Goal: Task Accomplishment & Management: Complete application form

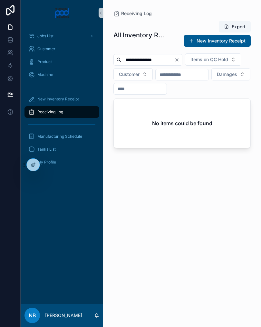
click at [148, 60] on input "**********" at bounding box center [147, 59] width 53 height 9
type input "******"
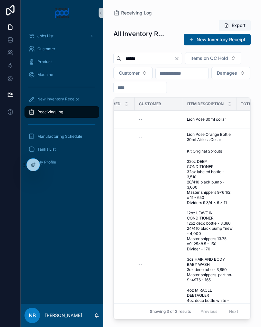
scroll to position [0, 173]
click at [230, 122] on div "Lion Pose 30ml collar Lion Pose 30ml collar" at bounding box center [209, 119] width 46 height 5
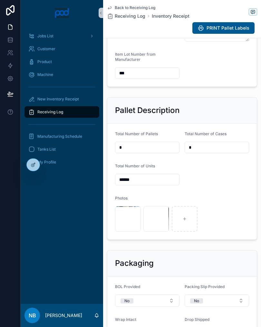
scroll to position [158, 0]
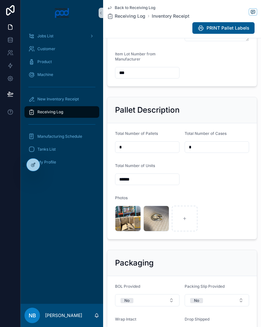
click at [80, 118] on link "Receiving Log" at bounding box center [61, 112] width 75 height 12
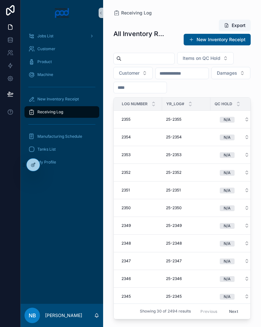
click at [82, 99] on div "New Inventory Receipt" at bounding box center [61, 99] width 67 height 10
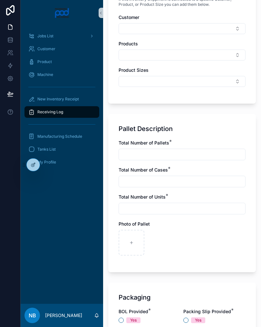
scroll to position [316, 0]
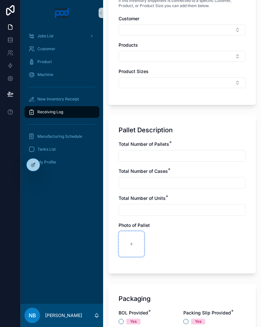
click at [136, 242] on div at bounding box center [132, 244] width 26 height 26
type input "**********"
click at [165, 241] on div at bounding box center [160, 244] width 26 height 26
type input "**********"
click at [195, 244] on div at bounding box center [188, 244] width 26 height 26
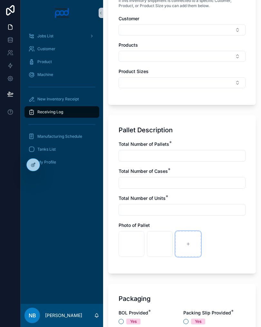
type input "**********"
click at [169, 154] on input "text" at bounding box center [182, 155] width 126 height 9
type input "*"
click at [153, 184] on input "text" at bounding box center [182, 183] width 126 height 9
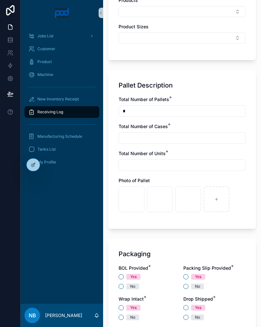
scroll to position [361, 0]
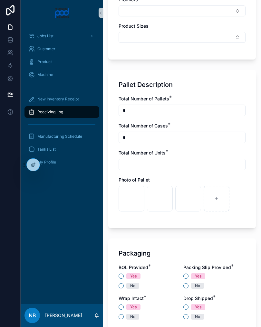
type input "*"
click at [155, 165] on input "text" at bounding box center [182, 164] width 126 height 9
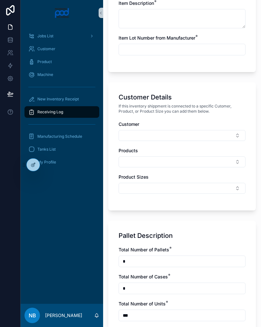
scroll to position [202, 0]
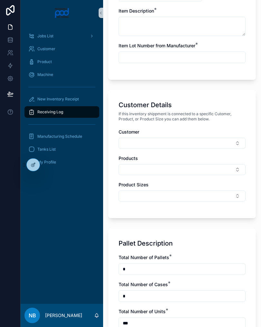
type input "***"
click at [170, 56] on input "text" at bounding box center [182, 57] width 126 height 9
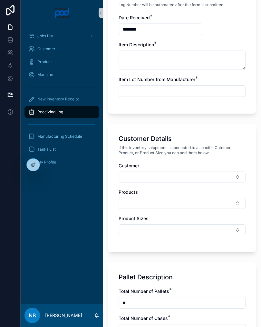
scroll to position [168, 0]
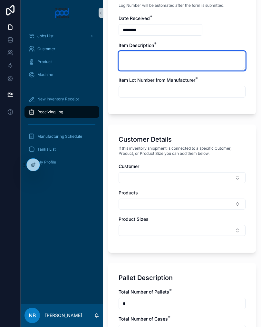
click at [161, 62] on textarea at bounding box center [182, 60] width 127 height 19
type textarea "**********"
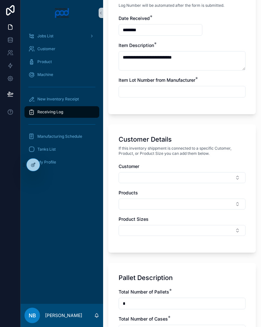
click at [192, 93] on input "text" at bounding box center [182, 91] width 126 height 9
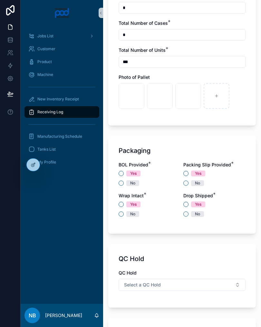
scroll to position [468, 0]
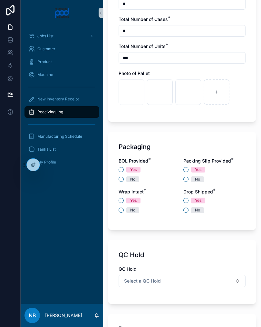
type input "**********"
click at [119, 185] on div "BOL Provided * Yes No Packing Slip Provided * Yes No Wrap Intact * Yes No Drop …" at bounding box center [182, 189] width 127 height 62
click at [122, 177] on button "No" at bounding box center [121, 179] width 5 height 5
click at [186, 170] on button "Yes" at bounding box center [185, 169] width 5 height 5
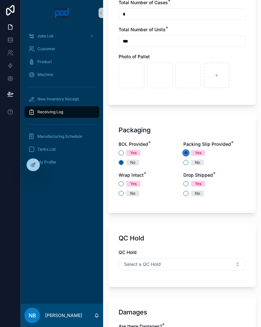
scroll to position [491, 0]
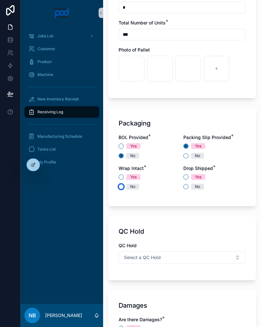
click at [121, 185] on button "No" at bounding box center [121, 186] width 5 height 5
click at [188, 175] on button "Yes" at bounding box center [185, 177] width 5 height 5
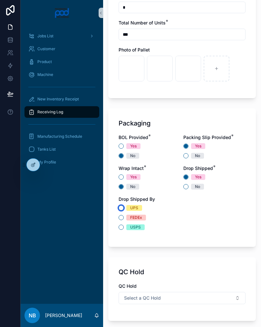
click at [121, 208] on button "UPS" at bounding box center [121, 208] width 5 height 5
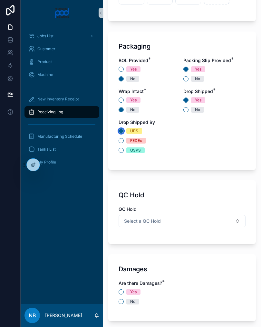
scroll to position [572, 0]
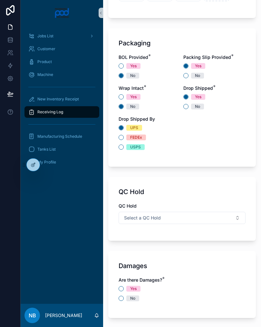
click at [234, 218] on button "Select a QC Hold" at bounding box center [182, 218] width 127 height 12
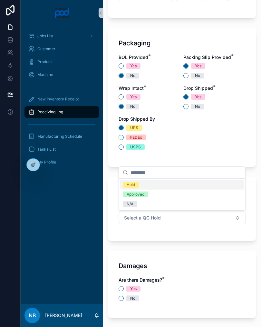
click at [151, 204] on div "N/A" at bounding box center [182, 204] width 124 height 10
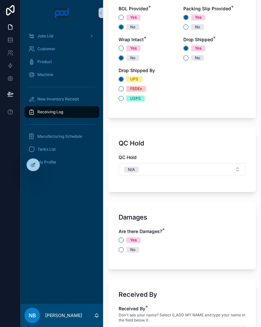
scroll to position [620, 0]
click at [120, 253] on button "No" at bounding box center [121, 250] width 5 height 5
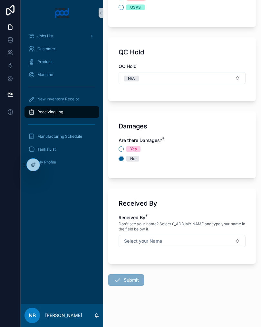
click at [224, 244] on button "Select your Name" at bounding box center [182, 241] width 127 height 12
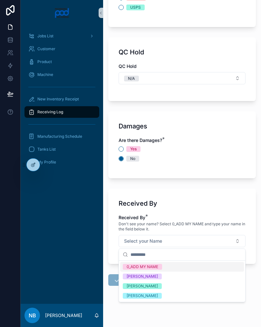
scroll to position [712, 0]
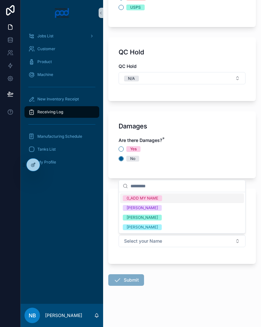
click at [162, 217] on span "[PERSON_NAME]" at bounding box center [142, 218] width 39 height 6
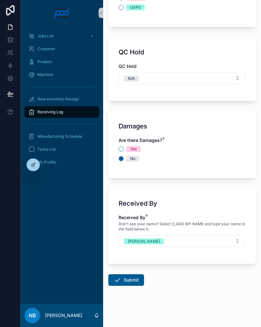
click at [128, 281] on button "Submit" at bounding box center [126, 281] width 36 height 12
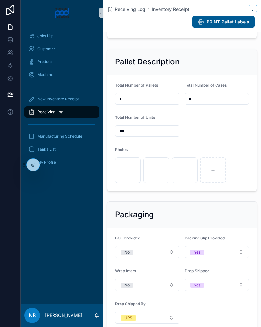
scroll to position [202, 0]
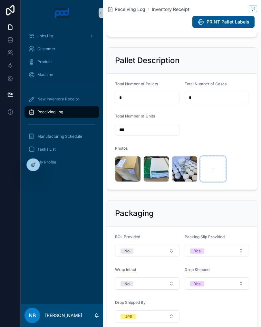
click at [215, 171] on icon at bounding box center [213, 169] width 5 height 5
type input "**********"
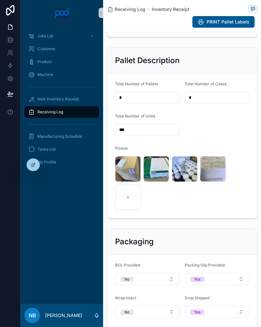
click at [82, 118] on link "Receiving Log" at bounding box center [61, 112] width 75 height 12
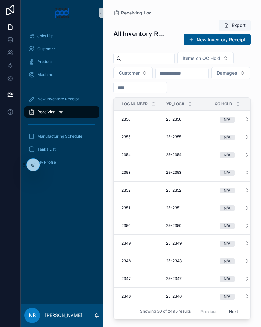
click at [80, 115] on div "Receiving Log" at bounding box center [61, 112] width 67 height 10
click at [147, 62] on input "text" at bounding box center [147, 58] width 53 height 9
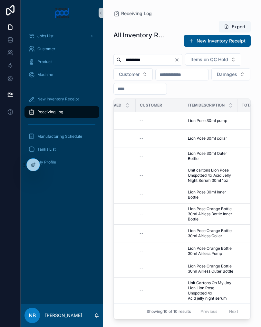
scroll to position [14, 171]
type input "*********"
click at [238, 95] on div "********* Items on QC Hold Customer Damages" at bounding box center [181, 73] width 137 height 41
click at [221, 289] on span "Unit Cartons Oh My Joy Lion Lion Pose Unspotted 4x Acid jelly night serum" at bounding box center [211, 291] width 46 height 21
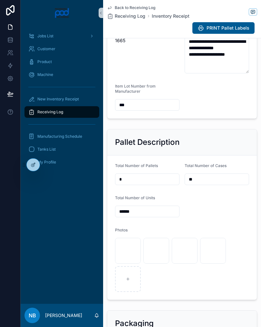
scroll to position [146, 0]
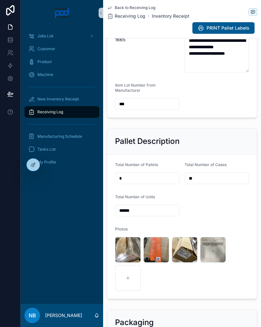
click at [0, 0] on span ".jpg" at bounding box center [0, 0] width 0 height 0
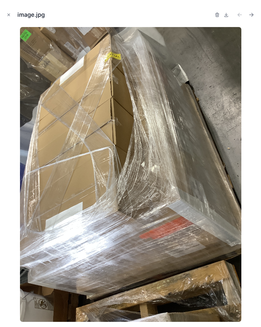
click at [11, 16] on button "Close modal" at bounding box center [8, 14] width 7 height 7
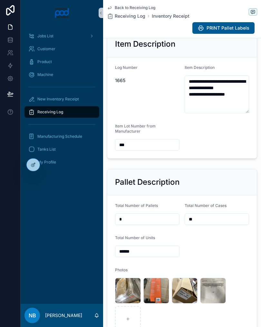
scroll to position [95, 0]
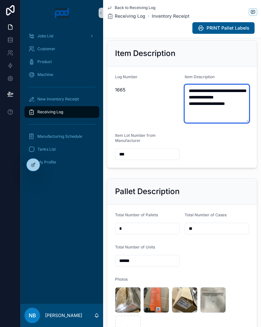
click at [242, 123] on textarea "**********" at bounding box center [217, 104] width 64 height 38
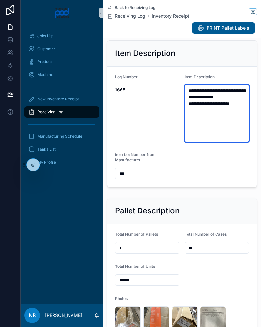
scroll to position [0, 0]
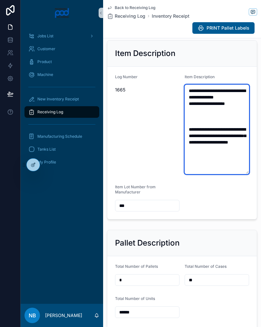
click at [209, 171] on textarea "**********" at bounding box center [217, 130] width 64 height 90
type textarea "**********"
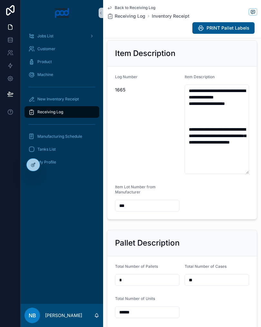
click at [160, 174] on div "Log Number 1665" at bounding box center [147, 124] width 64 height 100
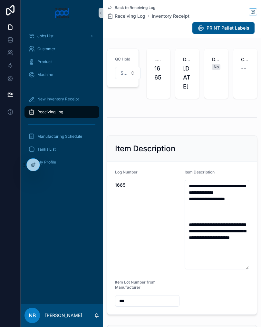
click at [71, 111] on div "Receiving Log" at bounding box center [61, 112] width 67 height 10
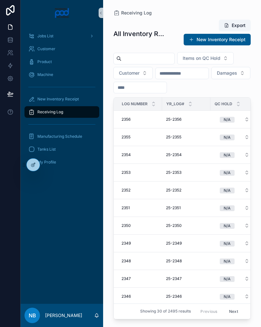
click at [160, 60] on input "text" at bounding box center [147, 58] width 53 height 9
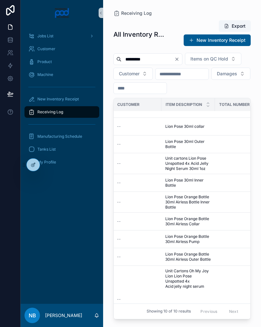
scroll to position [8, 194]
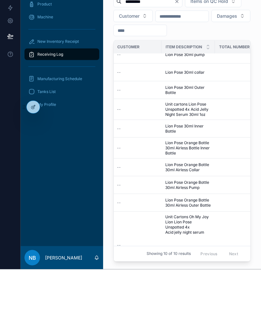
type input "*********"
click at [215, 139] on td "Lion Pose 30ml Outer Bottle Lion Pose 30ml Outer Bottle" at bounding box center [187, 148] width 53 height 18
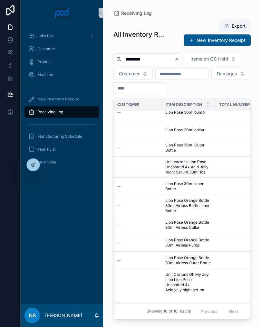
click at [213, 157] on td "Lion Pose 30ml Outer Bottle Lion Pose 30ml Outer Bottle" at bounding box center [187, 148] width 53 height 18
click at [212, 157] on td "Lion Pose 30ml Outer Bottle Lion Pose 30ml Outer Bottle" at bounding box center [187, 148] width 53 height 18
click at [198, 153] on span "Lion Pose 30ml Outer Bottle" at bounding box center [188, 148] width 46 height 10
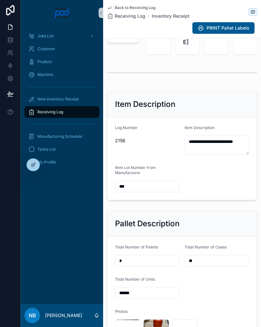
scroll to position [45, 0]
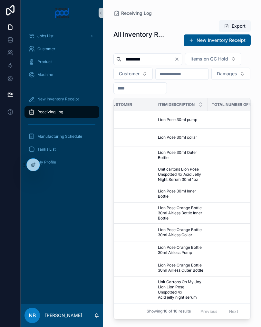
scroll to position [2, 201]
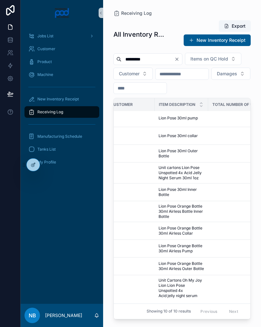
click at [210, 201] on td "10,000 10,000" at bounding box center [241, 192] width 66 height 18
click at [208, 201] on td "Lion Pose 30ml Inner Bottle Lion Pose 30ml Inner Bottle" at bounding box center [181, 192] width 53 height 18
click at [192, 198] on span "Lion Pose 30ml Inner Bottle" at bounding box center [182, 192] width 46 height 10
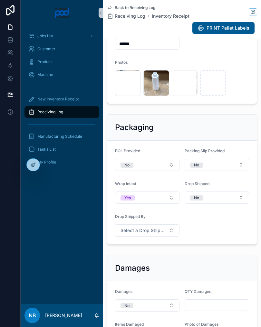
scroll to position [294, 0]
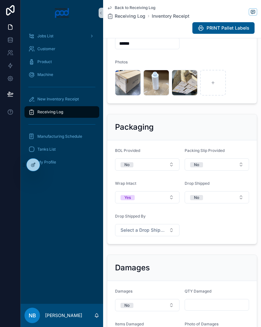
click at [82, 109] on div "Receiving Log" at bounding box center [61, 112] width 67 height 10
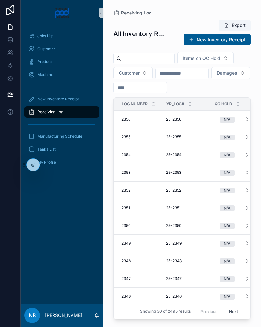
click at [156, 58] on input "text" at bounding box center [147, 58] width 53 height 9
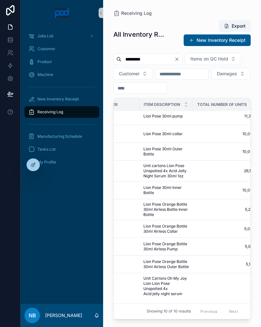
scroll to position [12, 215]
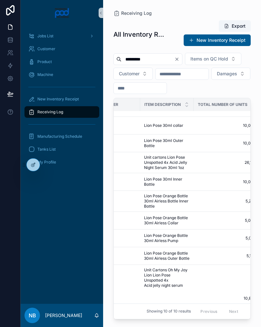
type input "*********"
click at [191, 191] on td "Lion Pose 30ml Inner Bottle Lion Pose 30ml Inner Bottle" at bounding box center [166, 182] width 53 height 18
click at [174, 187] on span "Lion Pose 30ml Inner Bottle" at bounding box center [167, 182] width 46 height 10
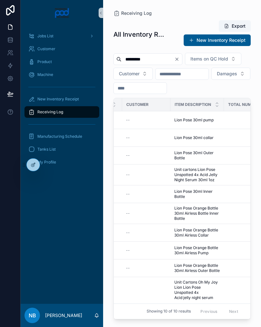
scroll to position [0, 185]
click at [210, 123] on span "Lion Pose 30ml pump" at bounding box center [193, 120] width 39 height 5
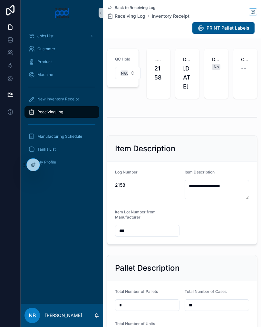
scroll to position [-1, 0]
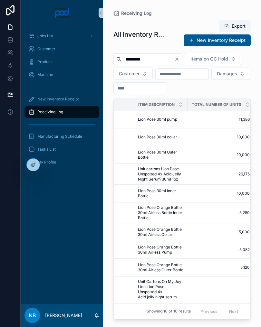
scroll to position [2, 222]
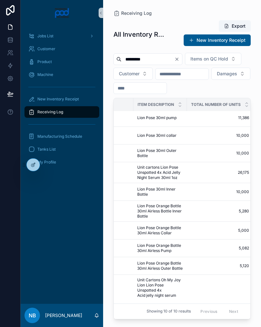
click at [188, 144] on td "10,000 10,000" at bounding box center [220, 136] width 66 height 18
click at [182, 138] on div "Lion Pose 30ml collar Lion Pose 30ml collar" at bounding box center [160, 135] width 46 height 5
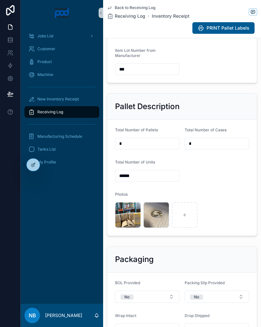
scroll to position [165, 0]
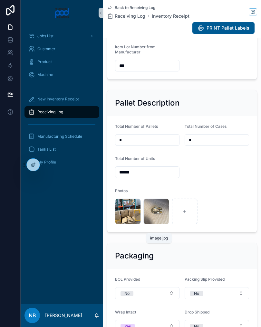
click at [0, 0] on span ".jpg" at bounding box center [0, 0] width 0 height 0
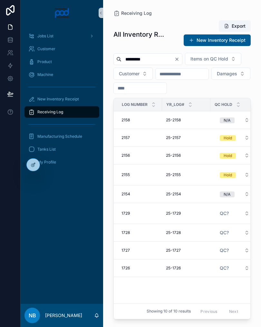
click at [75, 112] on div "Receiving Log" at bounding box center [61, 112] width 67 height 10
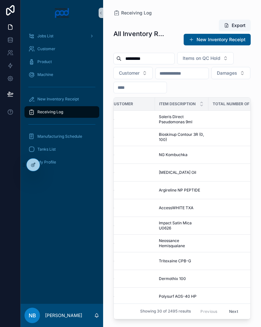
scroll to position [0, 205]
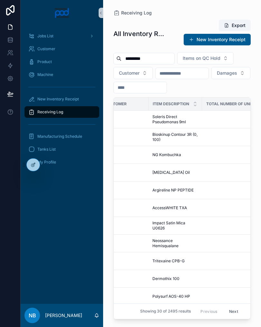
click at [161, 56] on input "*********" at bounding box center [147, 58] width 53 height 9
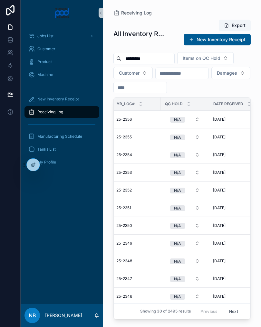
scroll to position [0, 50]
click at [83, 111] on div "Receiving Log" at bounding box center [61, 112] width 67 height 10
click at [82, 114] on div "Receiving Log" at bounding box center [61, 112] width 67 height 10
click at [81, 100] on div "New Inventory Receipt" at bounding box center [61, 99] width 67 height 10
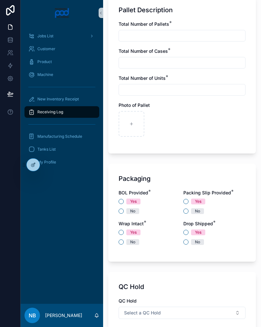
scroll to position [437, 0]
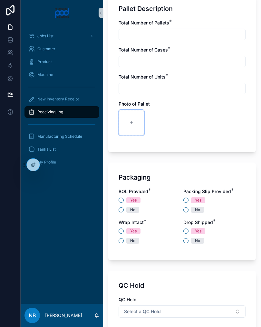
click at [139, 129] on div at bounding box center [132, 123] width 26 height 26
type input "**********"
click at [121, 210] on button "No" at bounding box center [121, 210] width 5 height 5
click at [191, 202] on span "Yes" at bounding box center [198, 201] width 14 height 6
click at [189, 202] on button "Yes" at bounding box center [185, 200] width 5 height 5
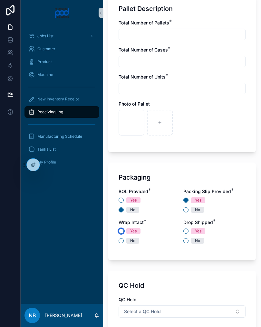
click at [121, 233] on button "Yes" at bounding box center [121, 231] width 5 height 5
click at [188, 241] on button "No" at bounding box center [185, 240] width 5 height 5
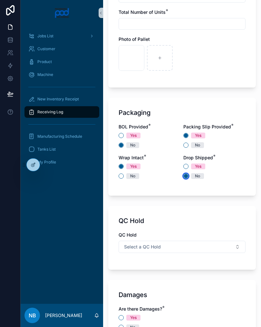
scroll to position [501, 0]
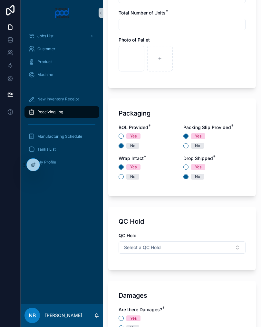
click at [199, 249] on button "Select a QC Hold" at bounding box center [182, 248] width 127 height 12
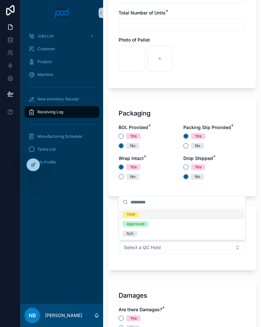
click at [159, 211] on div "Hold" at bounding box center [182, 215] width 124 height 10
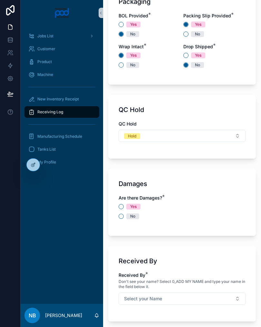
scroll to position [615, 0]
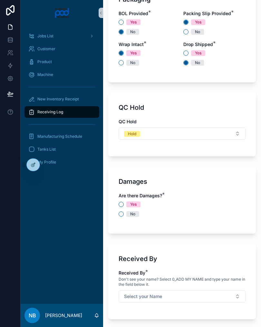
click at [229, 135] on button "Hold" at bounding box center [182, 134] width 127 height 12
click at [150, 191] on div "N/A" at bounding box center [182, 189] width 124 height 10
click at [120, 213] on button "No" at bounding box center [121, 214] width 5 height 5
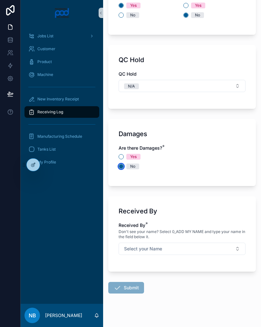
scroll to position [669, 0]
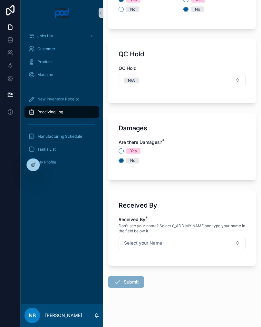
click at [218, 241] on button "Select your Name" at bounding box center [182, 243] width 127 height 12
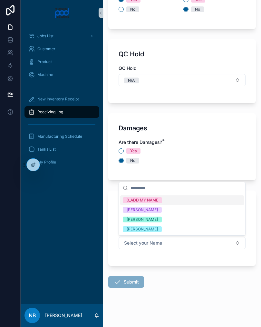
click at [168, 219] on div "[PERSON_NAME]" at bounding box center [182, 220] width 124 height 10
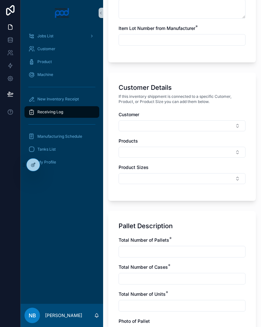
scroll to position [220, 0]
click at [159, 252] on input "text" at bounding box center [182, 251] width 126 height 9
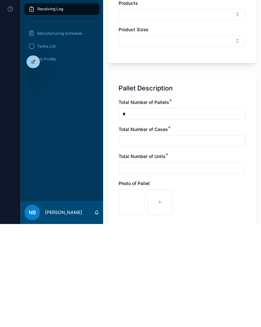
scroll to position [258, 0]
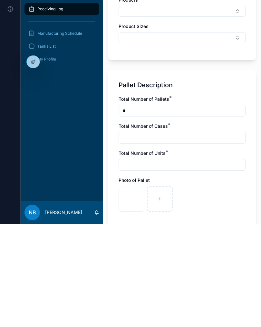
type input "*"
click at [164, 237] on input "text" at bounding box center [182, 241] width 126 height 9
type input "*"
click at [171, 264] on input "text" at bounding box center [182, 268] width 126 height 9
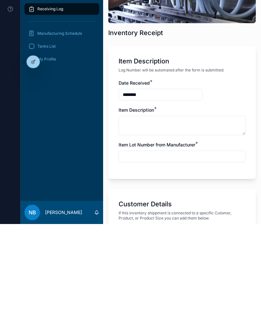
scroll to position [0, 0]
type input "*"
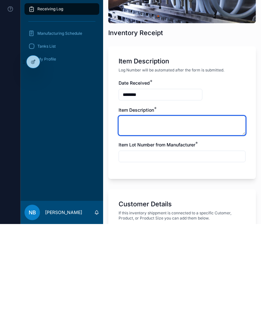
click at [145, 219] on textarea at bounding box center [182, 228] width 127 height 19
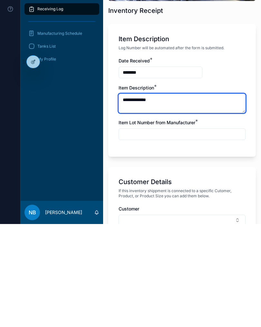
scroll to position [29, 0]
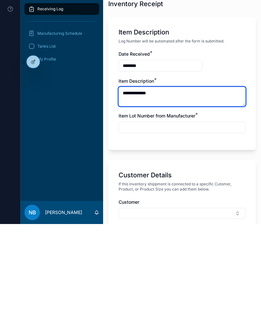
type textarea "**********"
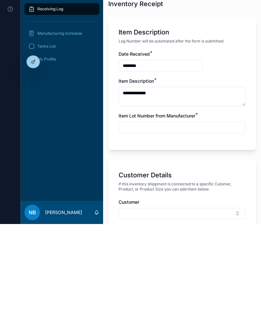
click at [168, 226] on input "text" at bounding box center [182, 230] width 126 height 9
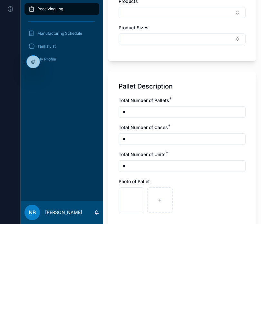
scroll to position [261, 0]
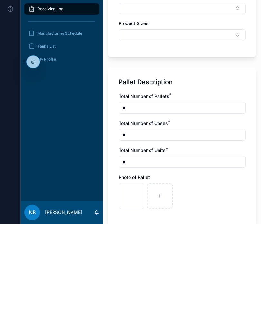
type input "***"
click at [142, 261] on input "*" at bounding box center [182, 265] width 126 height 9
type input "*"
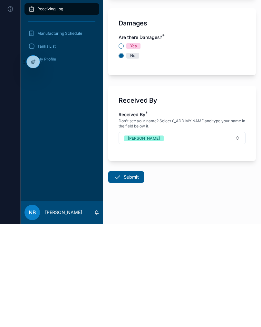
scroll to position [671, 0]
click at [131, 275] on button "Submit" at bounding box center [126, 281] width 36 height 12
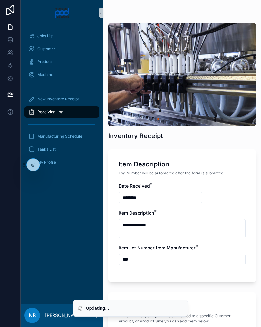
scroll to position [0, 0]
